Goal: Obtain resource: Download file/media

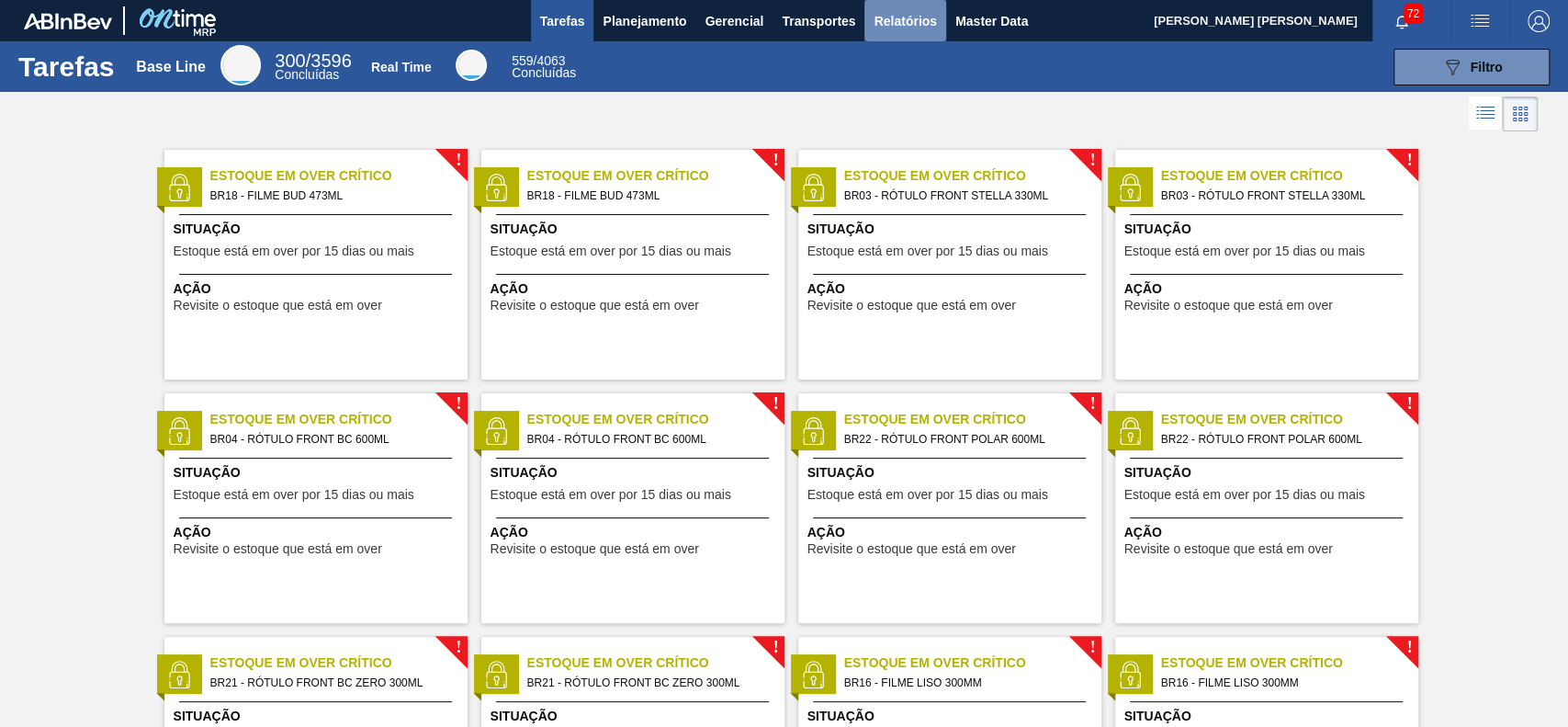
click at [911, 13] on span "Relatórios" at bounding box center [904, 21] width 62 height 22
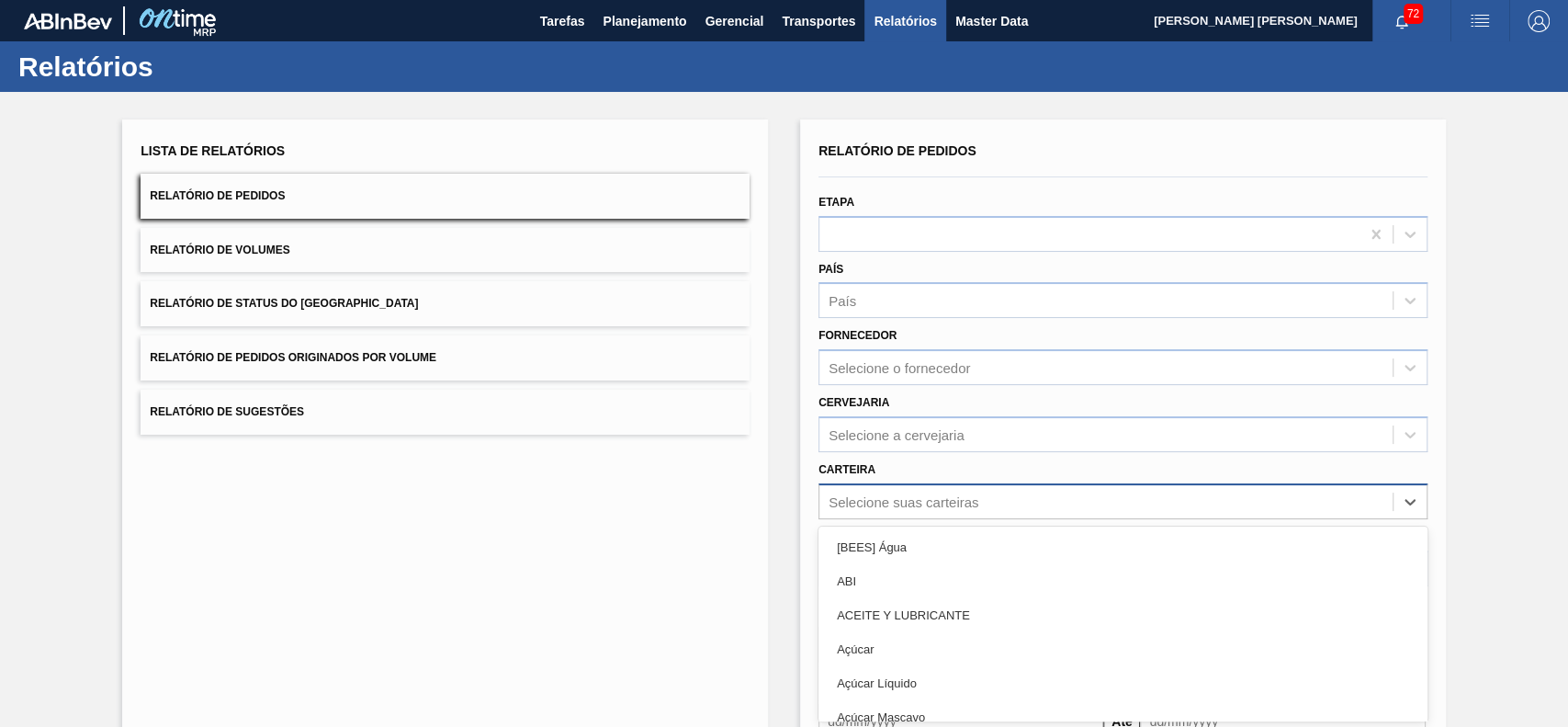
click at [981, 497] on div "option [BEES] Água focused, 1 of 101. 101 results available. Use Up and Down to…" at bounding box center [1124, 501] width 609 height 36
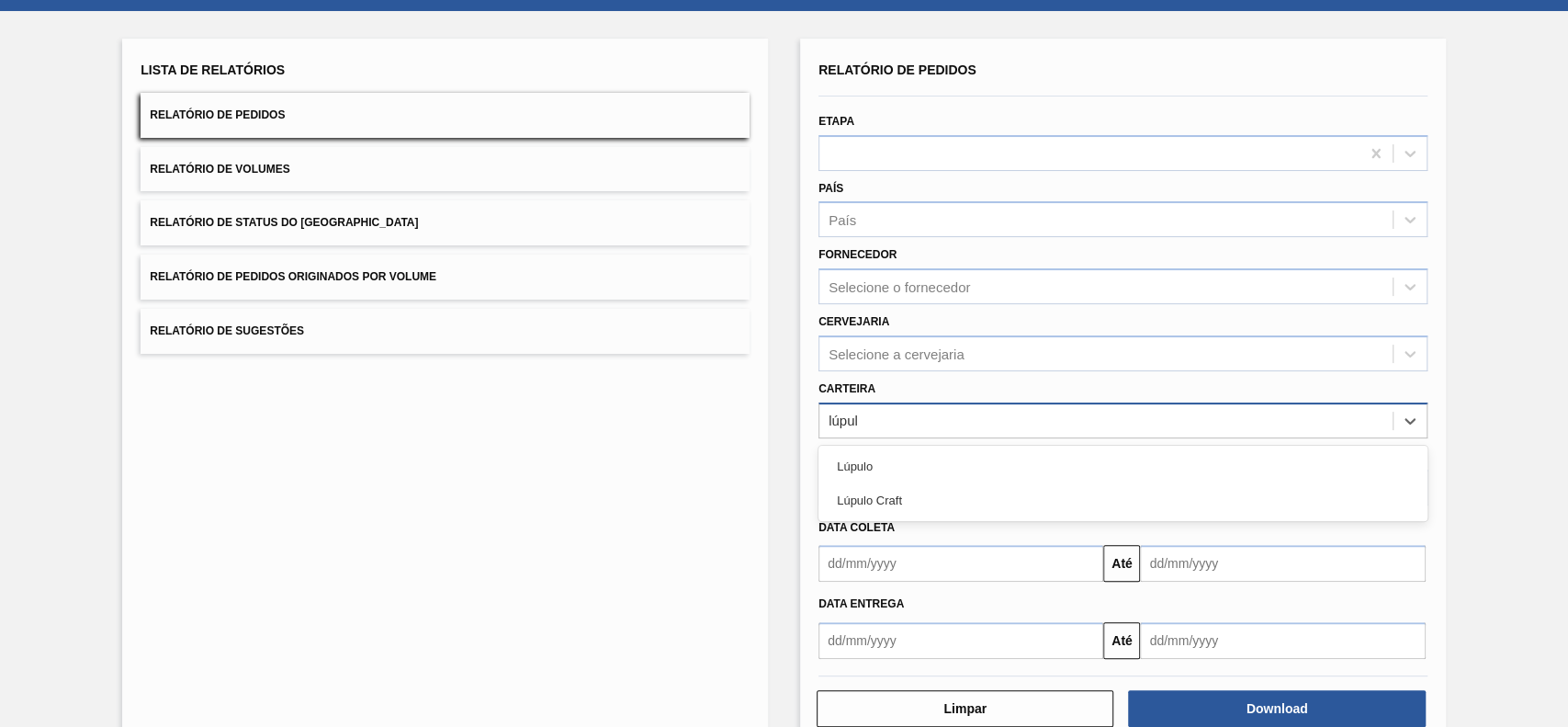
type input "lúpulo"
click at [981, 497] on div "Lúpulo Craft" at bounding box center [1124, 500] width 609 height 34
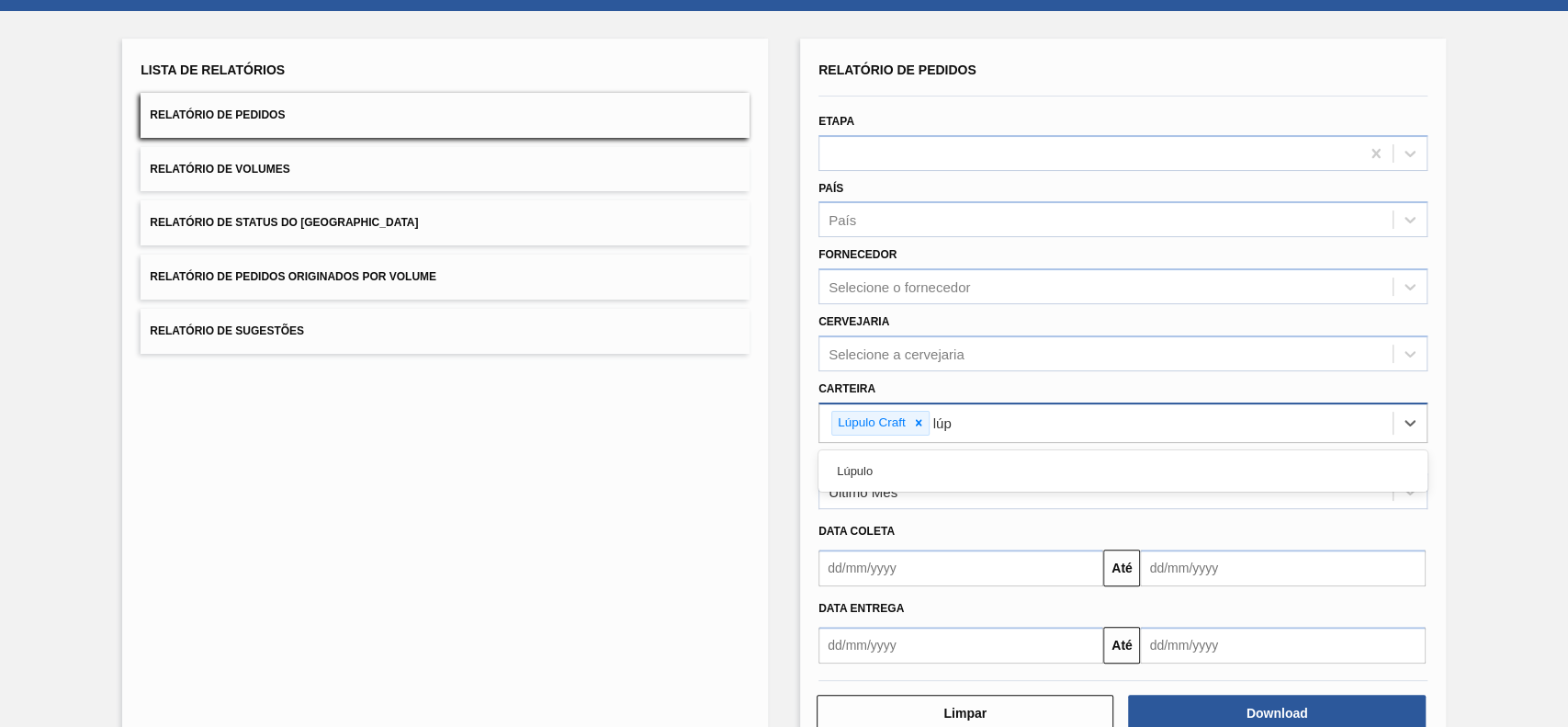
type input "lúpu"
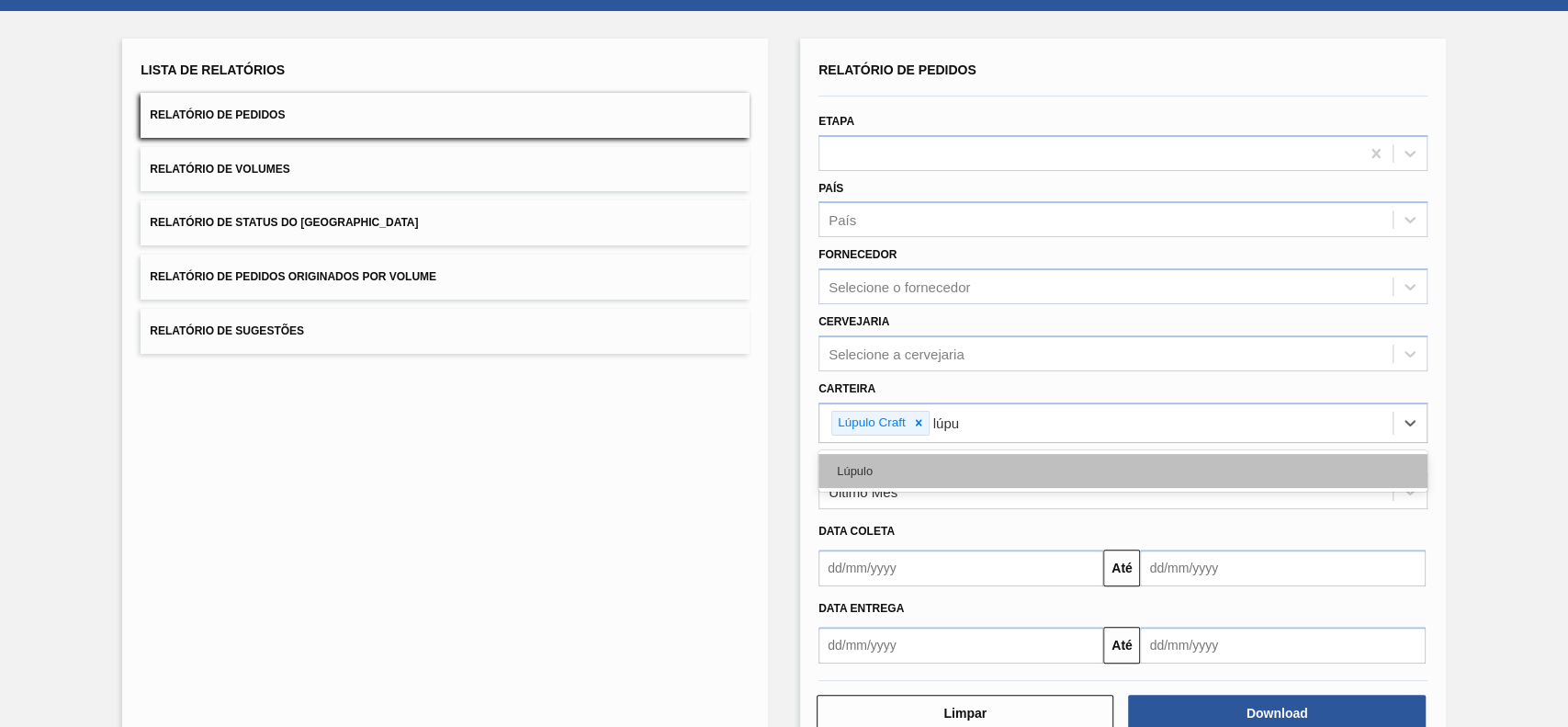
click at [937, 462] on div "Lúpulo" at bounding box center [1124, 471] width 609 height 34
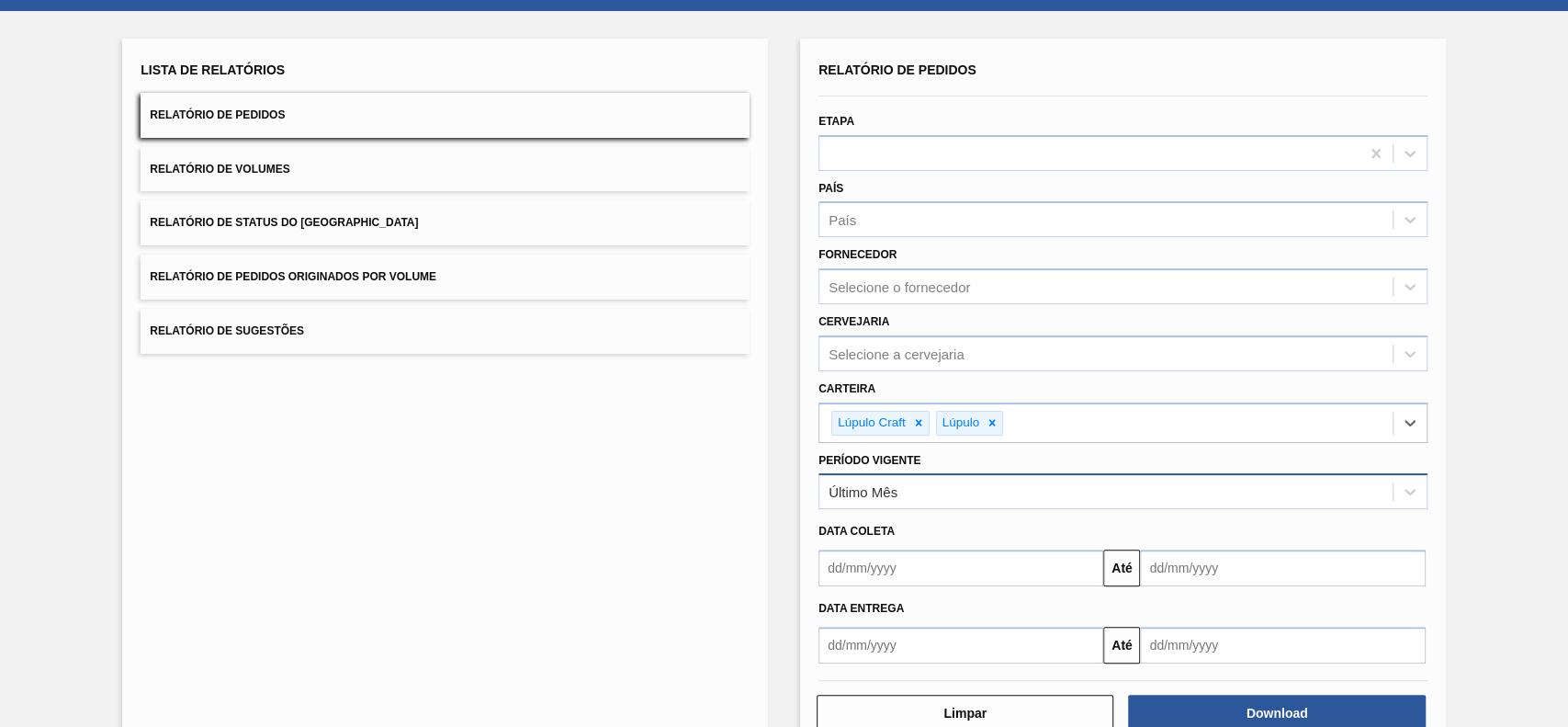
click at [936, 482] on div "Último Mês" at bounding box center [1106, 492] width 574 height 27
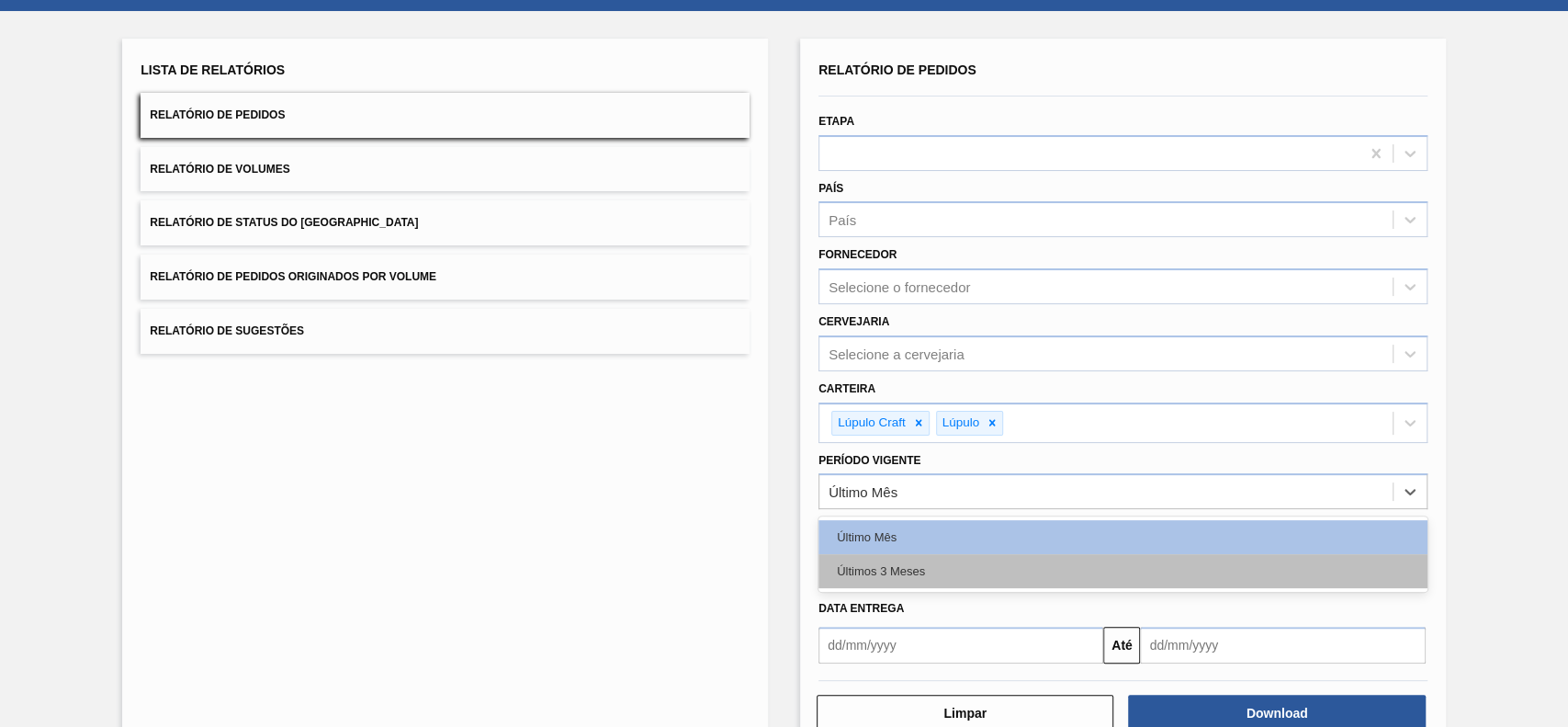
click at [922, 567] on div "Últimos 3 Meses" at bounding box center [1124, 571] width 609 height 34
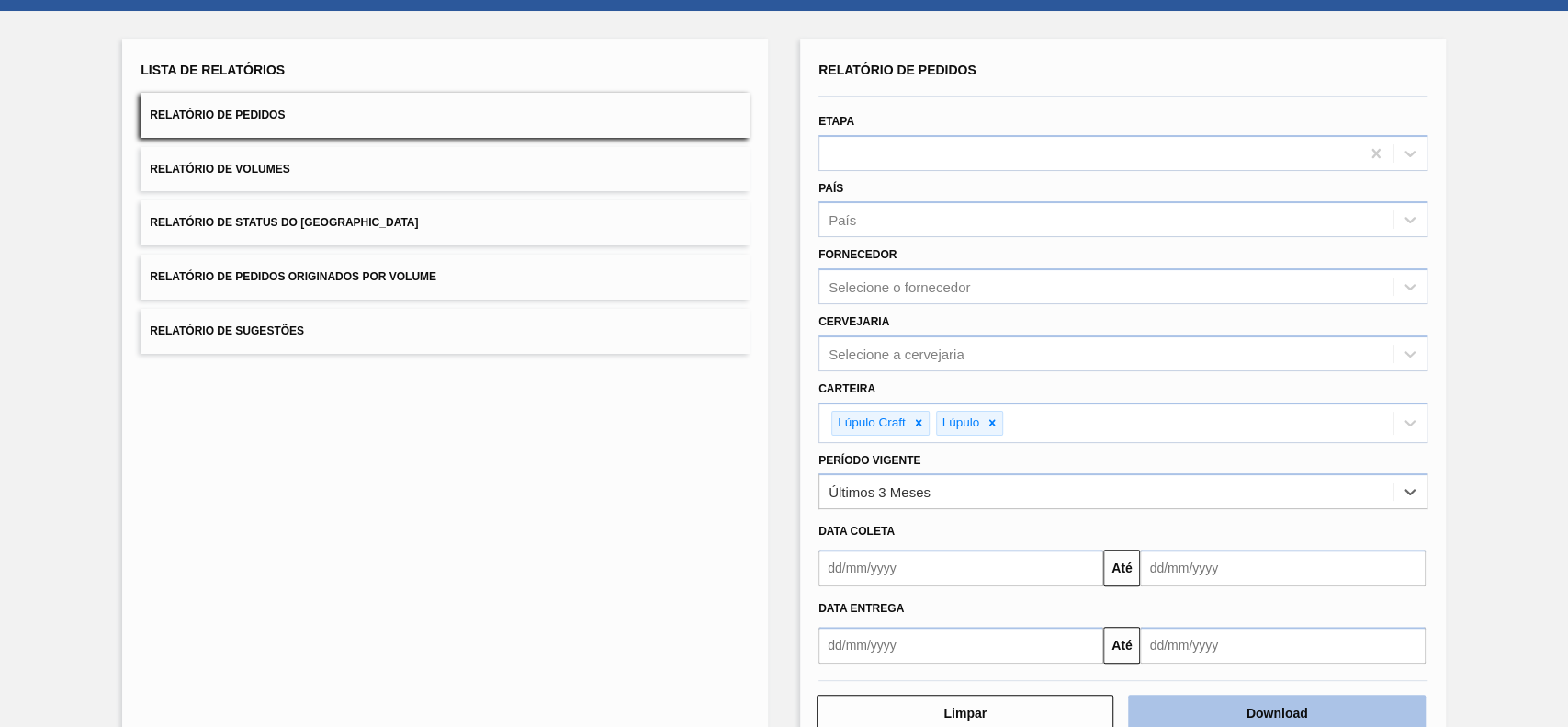
click at [1148, 709] on button "Download" at bounding box center [1277, 712] width 297 height 37
click at [573, 235] on button "Relatório de Status do [GEOGRAPHIC_DATA]" at bounding box center [445, 223] width 609 height 45
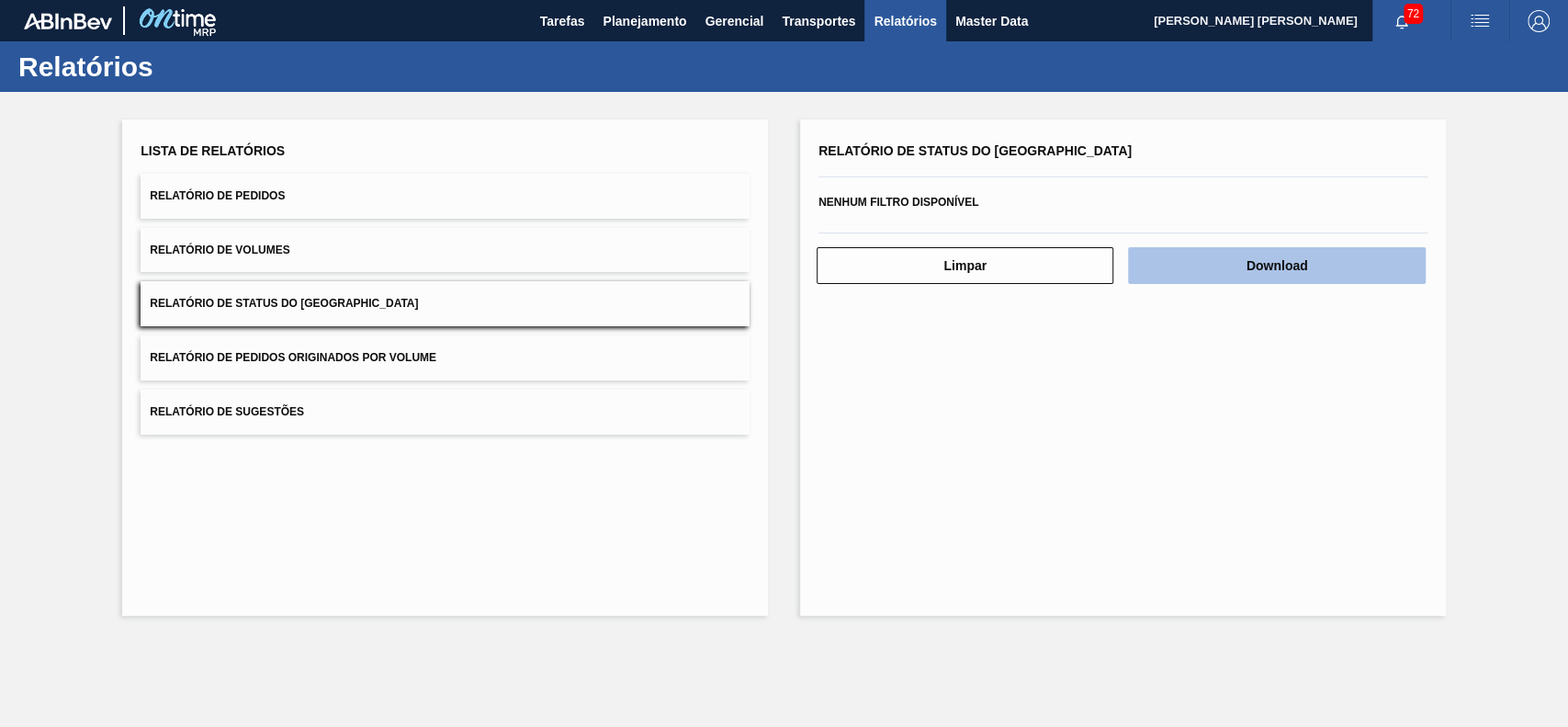
click at [1160, 269] on button "Download" at bounding box center [1277, 265] width 297 height 37
